Goal: Transaction & Acquisition: Purchase product/service

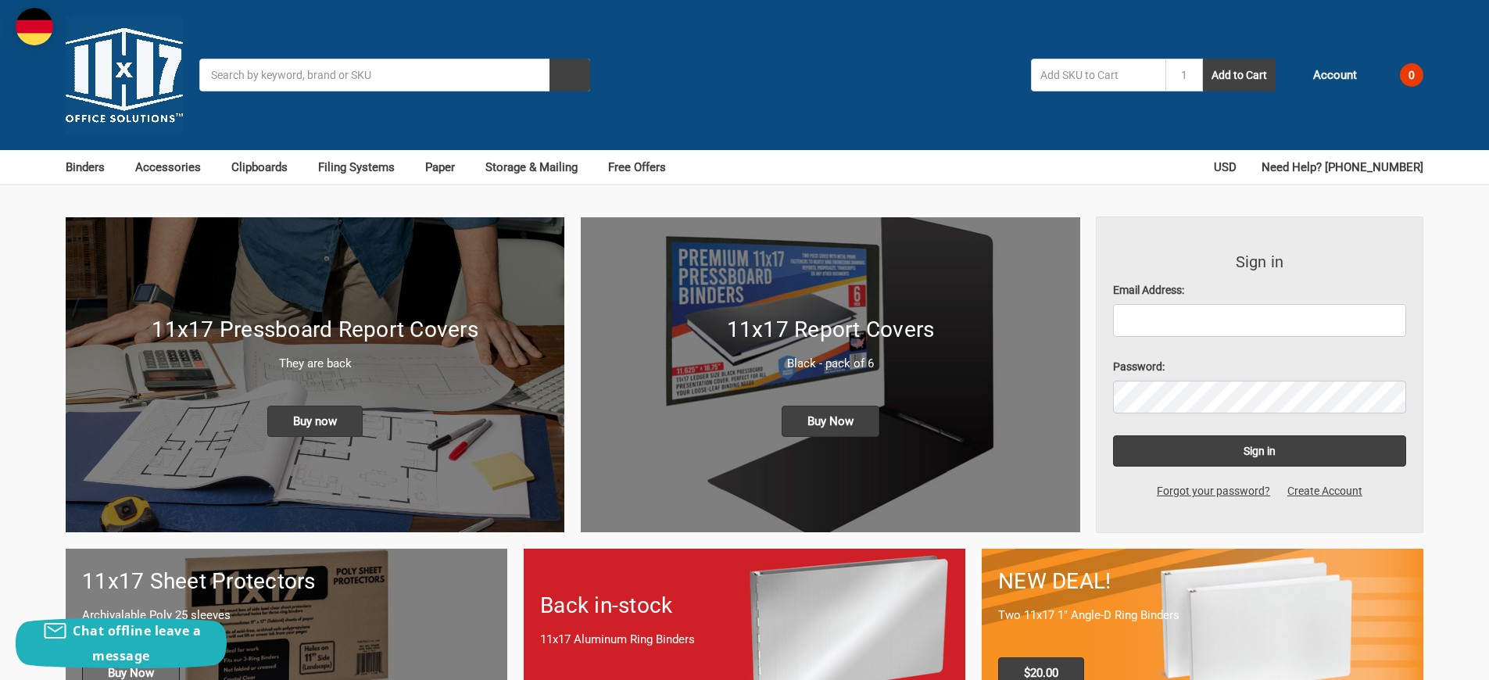
click at [131, 657] on span "Buy Now" at bounding box center [131, 672] width 98 height 31
click at [830, 406] on span "Buy Now" at bounding box center [831, 421] width 98 height 31
click at [315, 406] on span "Buy now" at bounding box center [314, 421] width 95 height 31
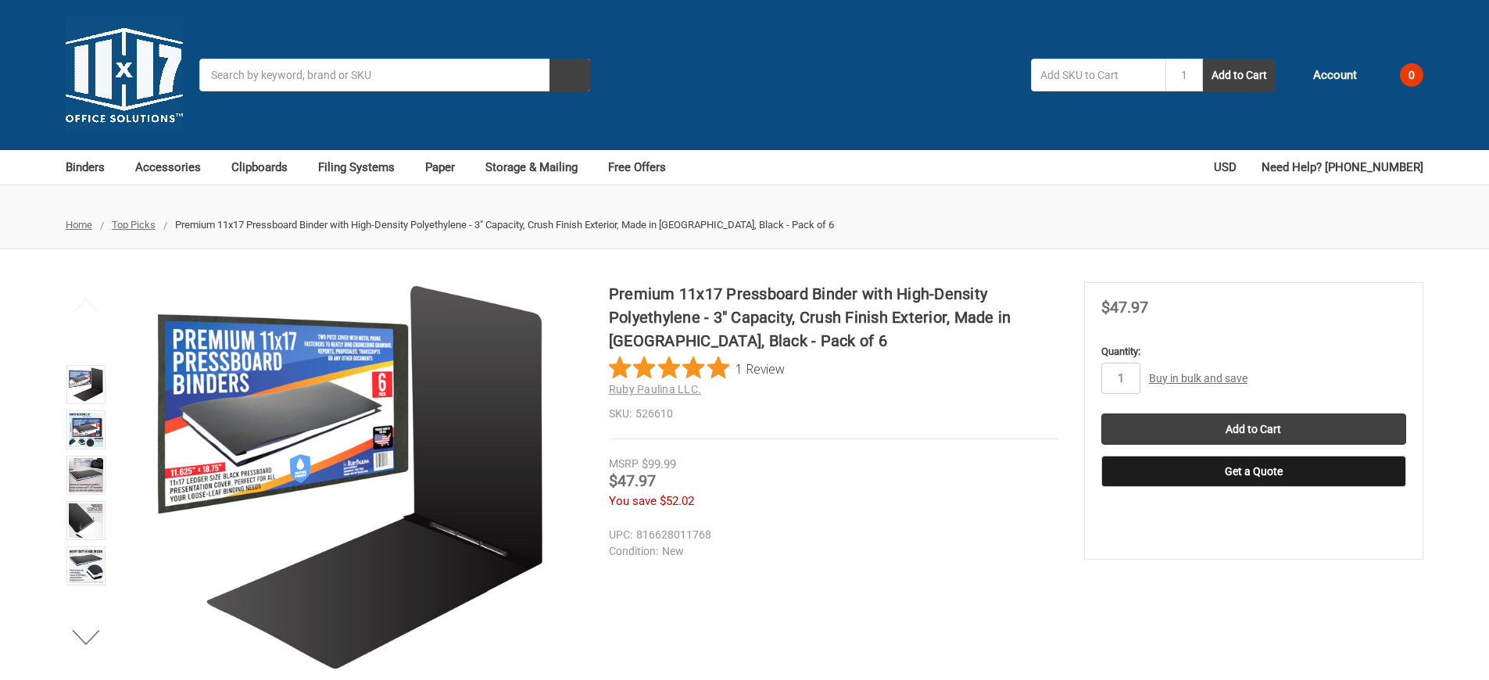
click at [1197, 372] on link "Buy in bulk and save" at bounding box center [1198, 378] width 98 height 13
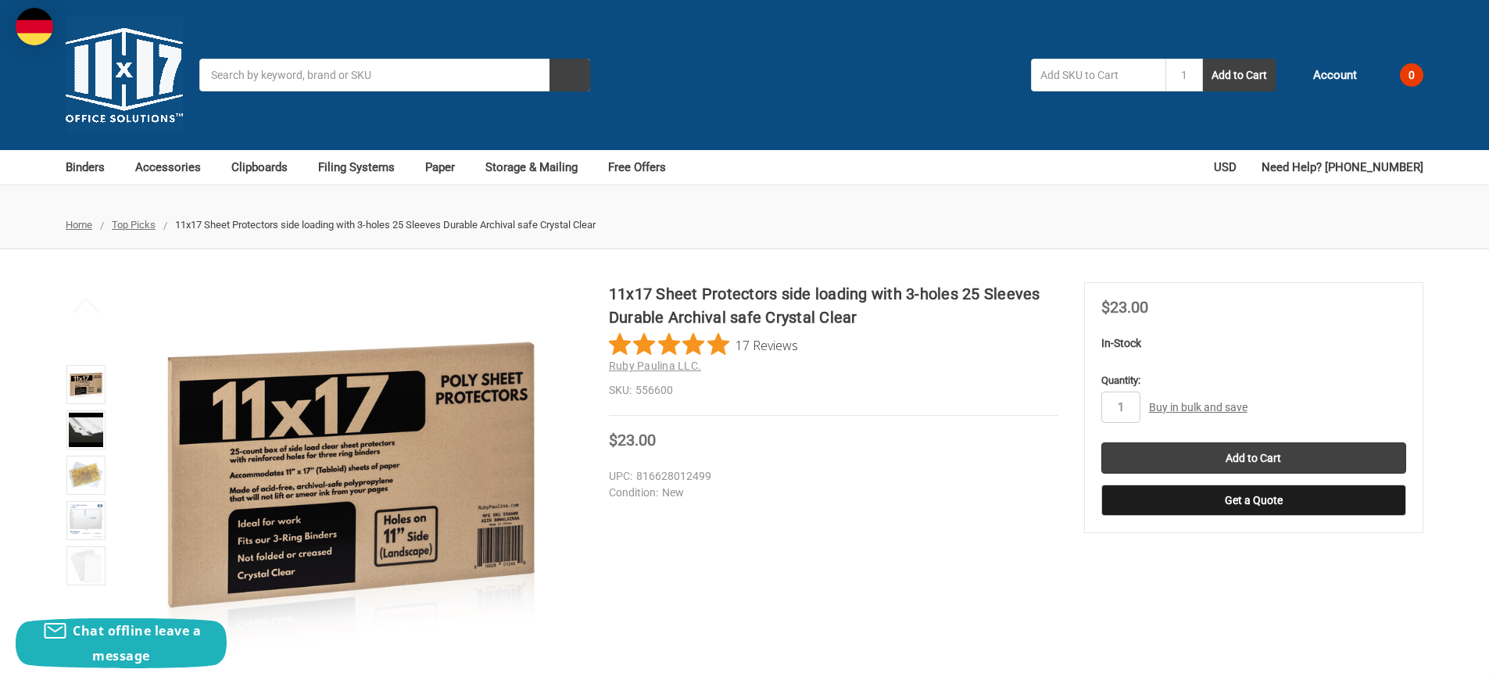
click at [1197, 401] on link "Buy in bulk and save" at bounding box center [1198, 407] width 98 height 13
